Goal: Communication & Community: Answer question/provide support

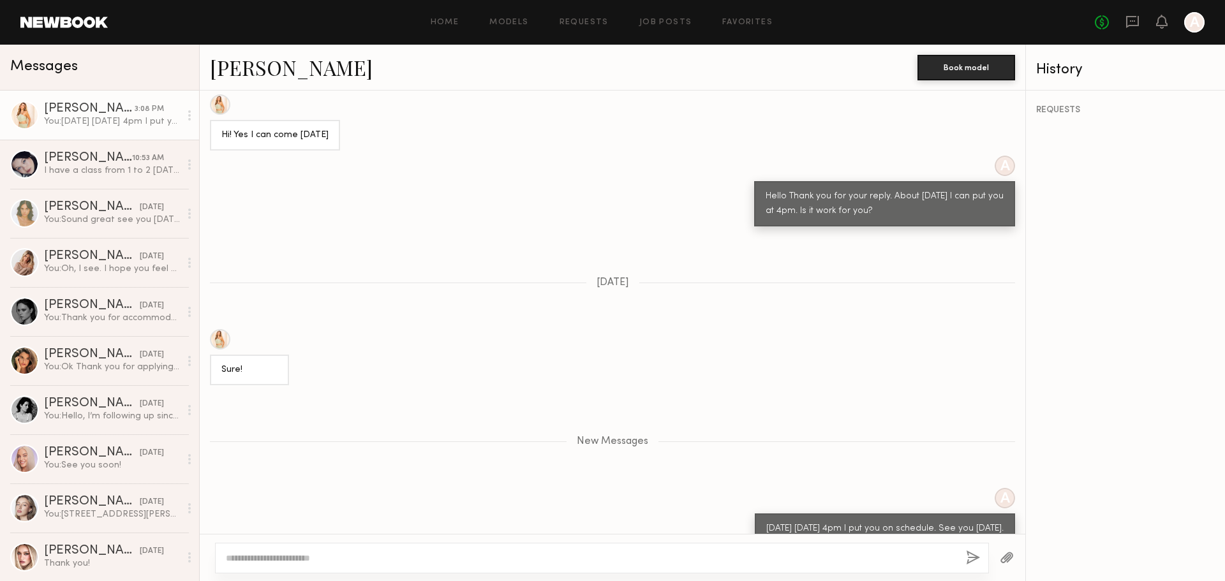
scroll to position [1040, 0]
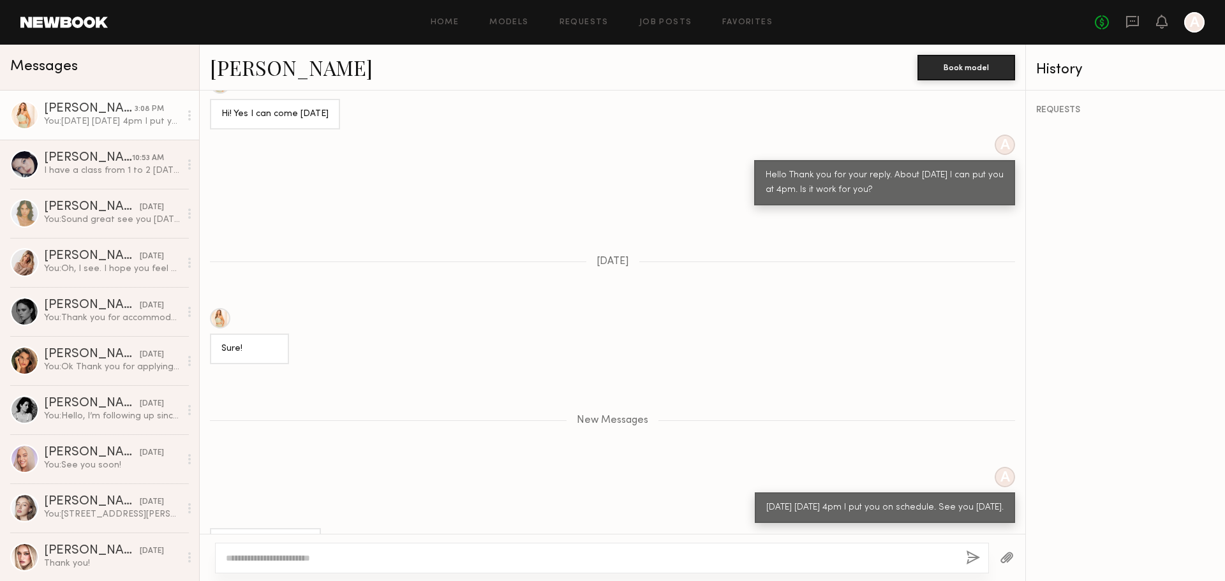
click at [711, 558] on textarea at bounding box center [591, 558] width 730 height 13
click at [681, 557] on textarea at bounding box center [591, 558] width 730 height 13
type textarea "*"
type textarea "**********"
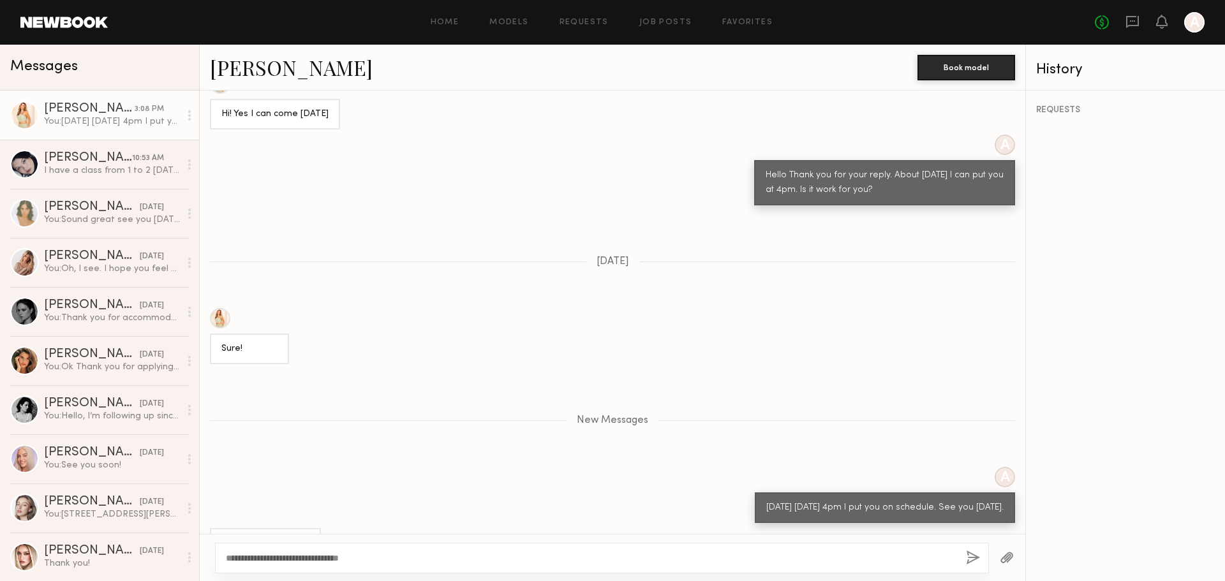
click at [973, 552] on button "button" at bounding box center [973, 559] width 14 height 16
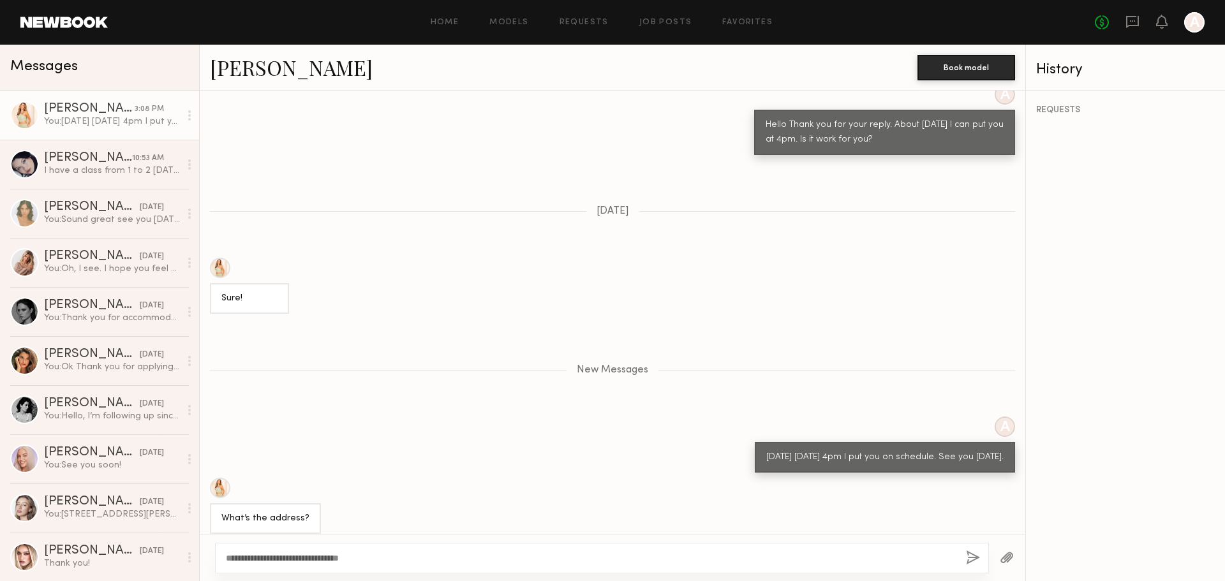
scroll to position [1200, 0]
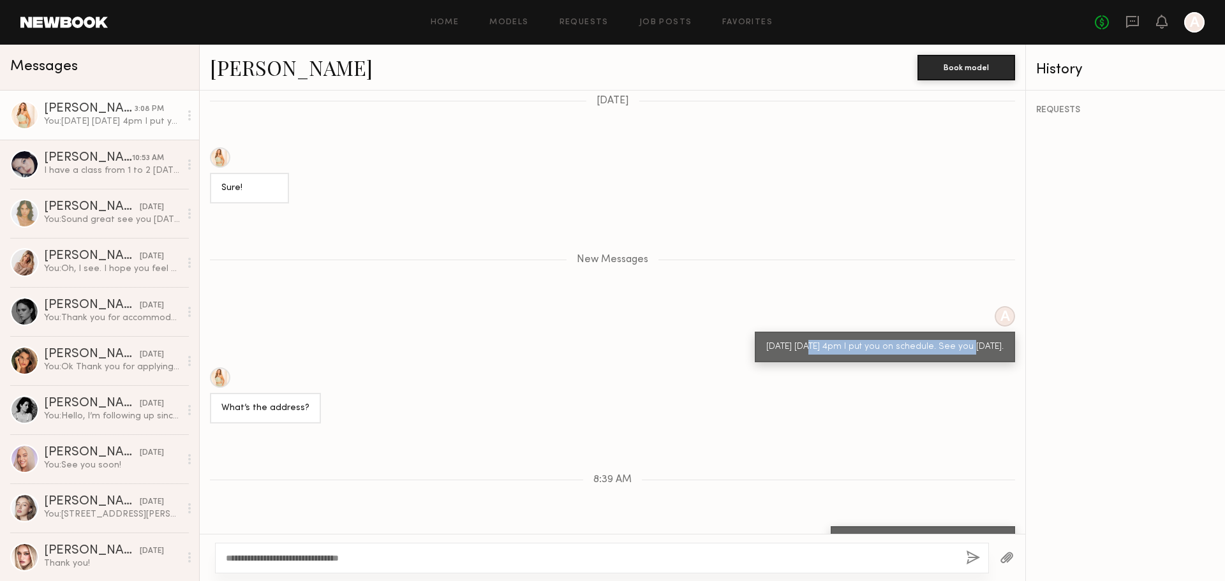
drag, startPoint x: 803, startPoint y: 295, endPoint x: 963, endPoint y: 297, distance: 160.2
click at [963, 340] on div "Tomorrow Tue 10/7th 4pm I put you on schedule. See you tomorrow." at bounding box center [884, 347] width 237 height 15
click at [916, 340] on div "Tomorrow Tue 10/7th 4pm I put you on schedule. See you tomorrow." at bounding box center [884, 347] width 237 height 15
drag, startPoint x: 904, startPoint y: 300, endPoint x: 997, endPoint y: 303, distance: 93.9
click at [997, 332] on div "Tomorrow Tue 10/7th 4pm I put you on schedule. See you tomorrow." at bounding box center [885, 347] width 260 height 31
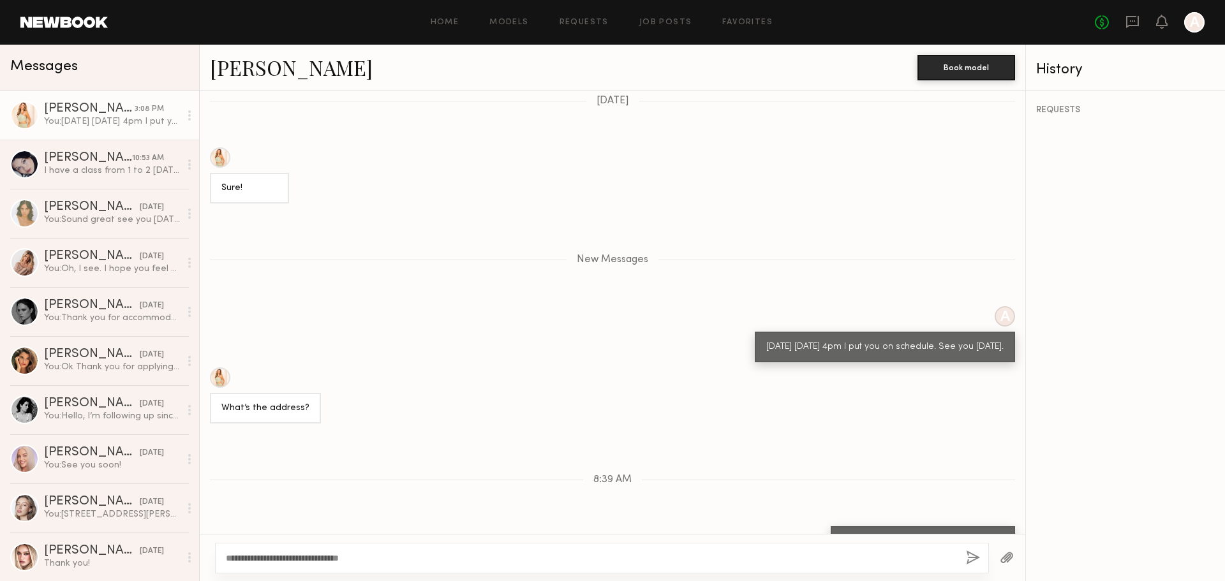
click at [925, 332] on div "Tomorrow Tue 10/7th 4pm I put you on schedule. See you tomorrow." at bounding box center [885, 347] width 260 height 31
drag, startPoint x: 748, startPoint y: 314, endPoint x: 823, endPoint y: 317, distance: 75.3
click at [823, 332] on div "Tomorrow Tue 10/7th 4pm I put you on schedule. See you tomorrow." at bounding box center [885, 347] width 260 height 31
click at [821, 340] on div "Tomorrow Tue 10/7th 4pm I put you on schedule. See you tomorrow." at bounding box center [884, 347] width 237 height 15
click at [102, 123] on div "You: Tomorrow Tue 10/7th 4pm I put you on schedule. See you tomorrow." at bounding box center [112, 122] width 136 height 12
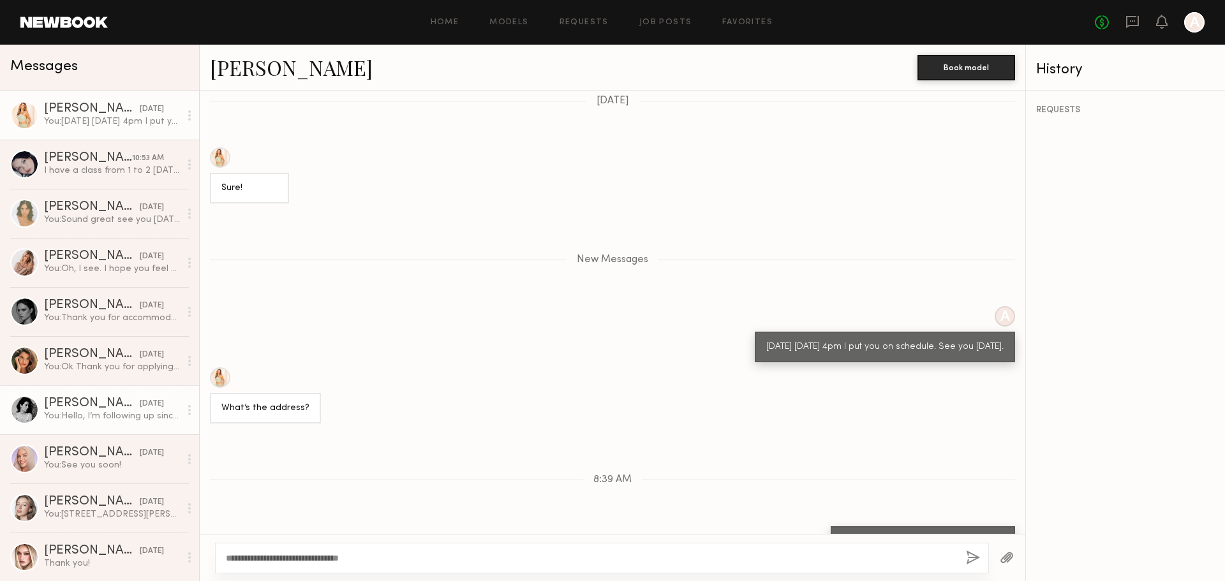
scroll to position [1, 0]
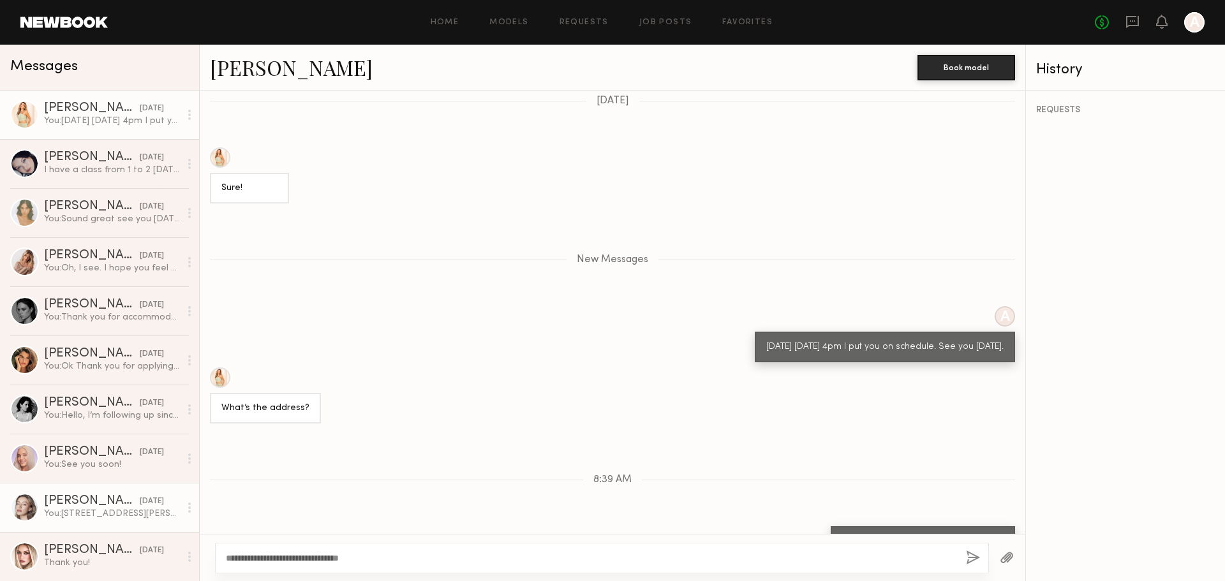
click at [105, 503] on div "Logan R." at bounding box center [92, 501] width 96 height 13
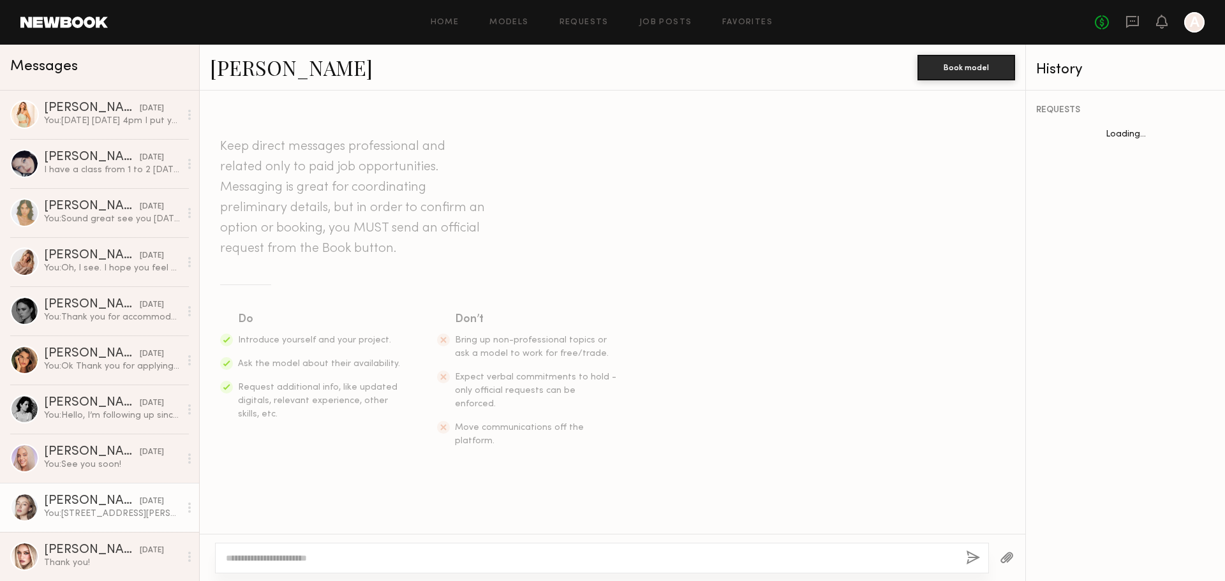
scroll to position [632, 0]
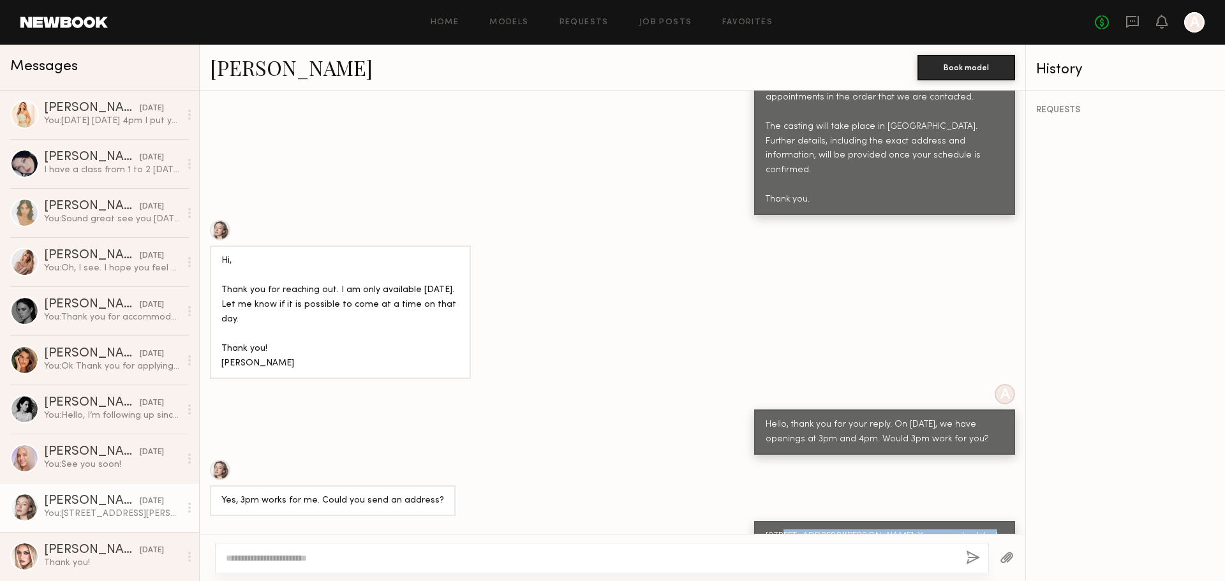
drag, startPoint x: 774, startPoint y: 491, endPoint x: 964, endPoint y: 487, distance: 189.6
click at [959, 530] on div "1900 e 25th st Vernon CA 90058. You are scheduled for casting October 7th 3pm S…" at bounding box center [885, 544] width 238 height 29
click at [967, 530] on div "1900 e 25th st Vernon CA 90058. You are scheduled for casting October 7th 3pm S…" at bounding box center [885, 544] width 238 height 29
drag, startPoint x: 891, startPoint y: 494, endPoint x: 964, endPoint y: 493, distance: 73.4
click at [963, 530] on div "1900 e 25th st Vernon CA 90058. You are scheduled for casting October 7th 3pm S…" at bounding box center [885, 544] width 238 height 29
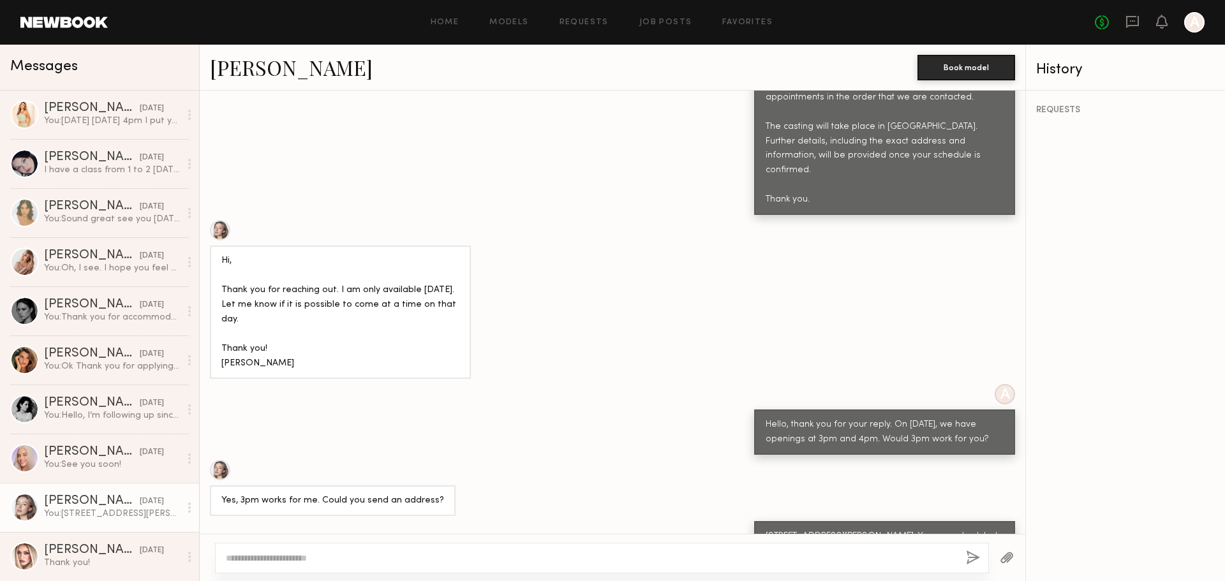
click at [967, 530] on div "1900 e 25th st Vernon CA 90058. You are scheduled for casting October 7th 3pm S…" at bounding box center [885, 544] width 238 height 29
drag, startPoint x: 756, startPoint y: 506, endPoint x: 888, endPoint y: 511, distance: 131.5
click at [871, 530] on div "1900 e 25th st Vernon CA 90058. You are scheduled for casting October 7th 3pm S…" at bounding box center [885, 544] width 238 height 29
click at [919, 530] on div "1900 e 25th st Vernon CA 90058. You are scheduled for casting October 7th 3pm S…" at bounding box center [885, 544] width 238 height 29
drag, startPoint x: 455, startPoint y: 453, endPoint x: 480, endPoint y: 456, distance: 25.1
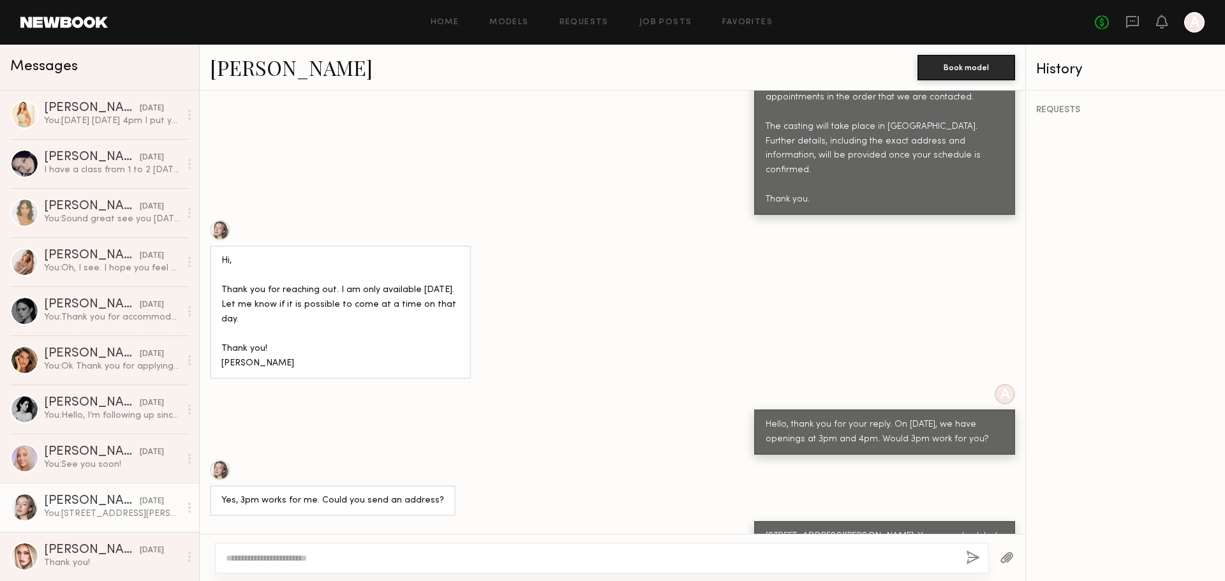
click at [478, 460] on div "Yes, 3pm works for me. Could you send an address?" at bounding box center [613, 488] width 826 height 56
click at [218, 460] on div at bounding box center [220, 470] width 20 height 20
click at [69, 114] on div "Serena M." at bounding box center [92, 108] width 96 height 13
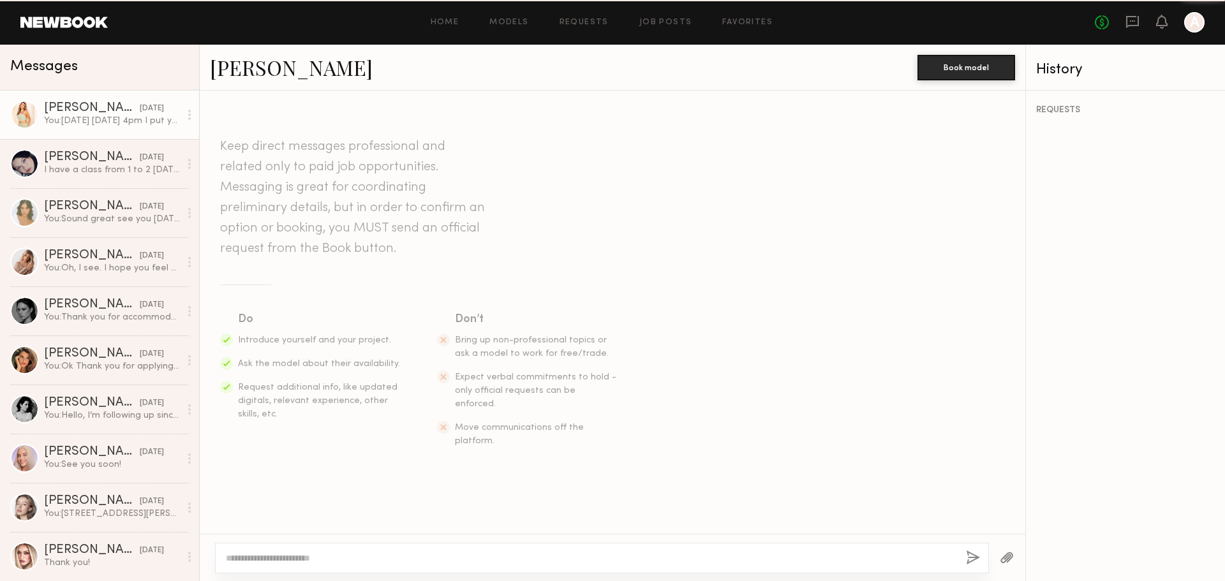
scroll to position [1101, 0]
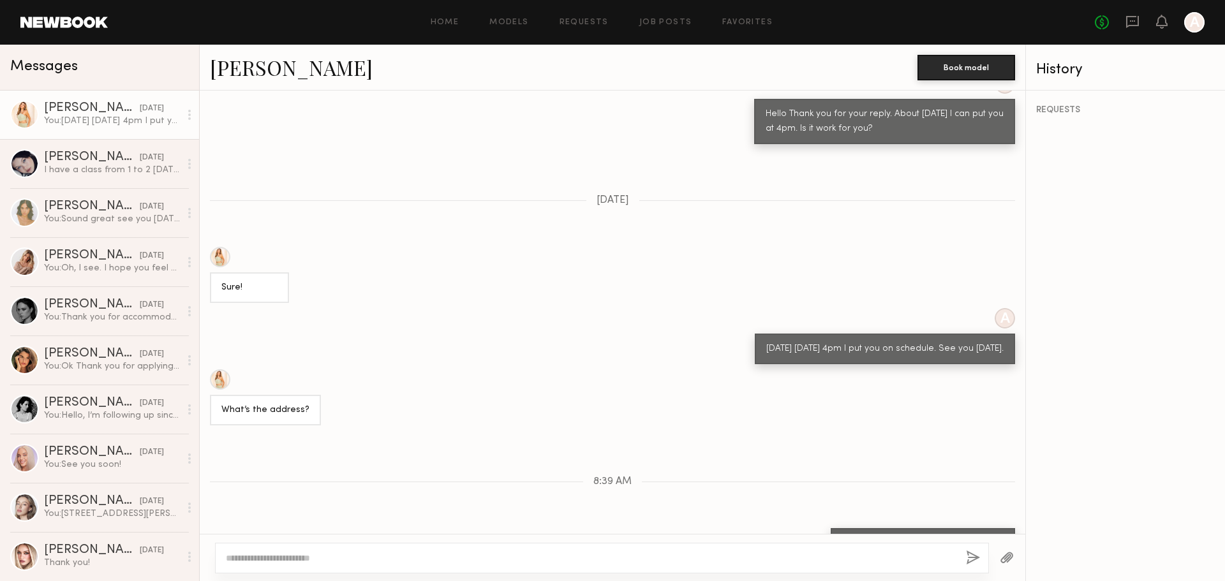
click at [222, 370] on div at bounding box center [220, 380] width 20 height 20
